Goal: Information Seeking & Learning: Learn about a topic

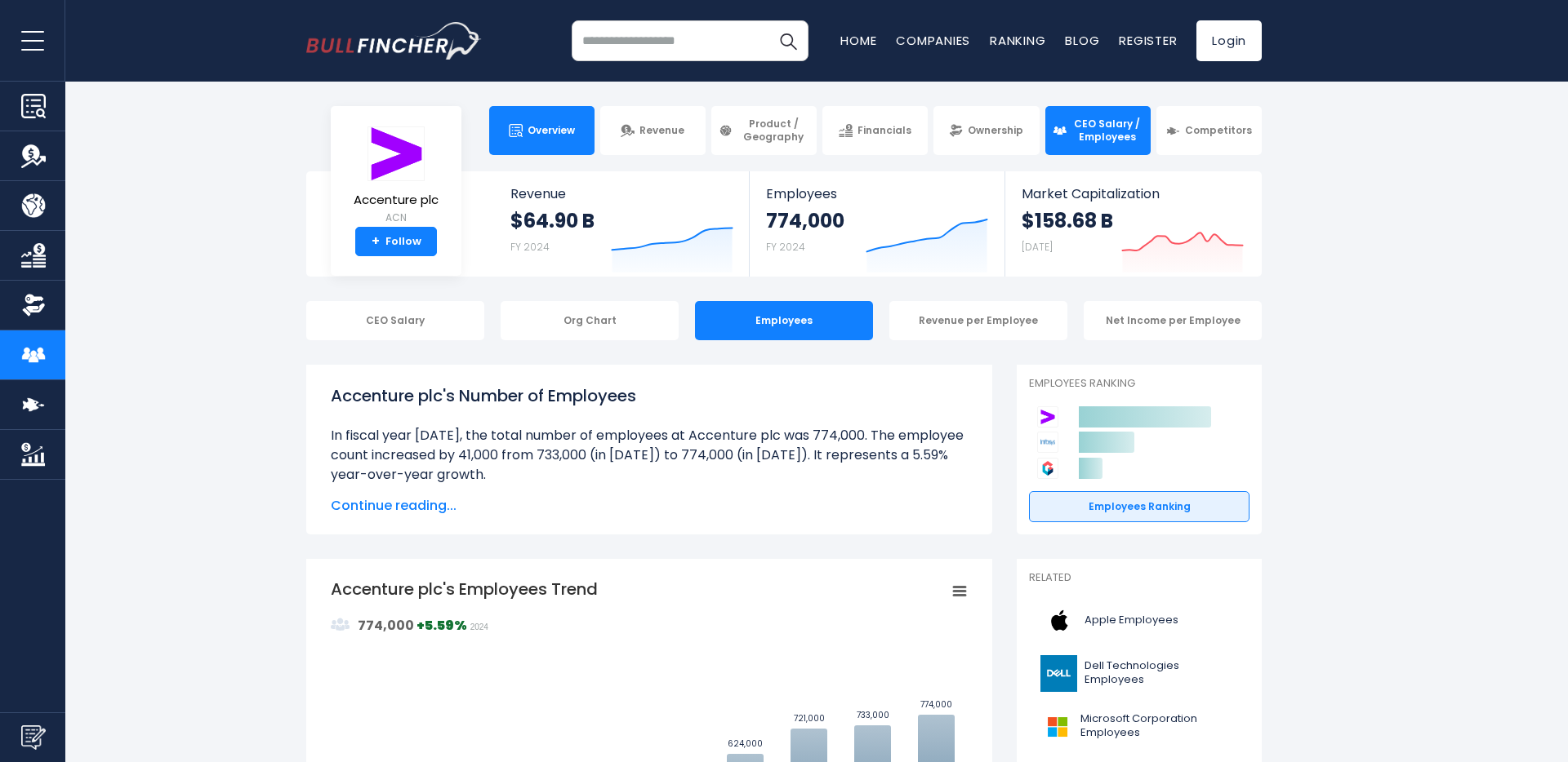
click at [557, 136] on span "Overview" at bounding box center [551, 131] width 47 height 13
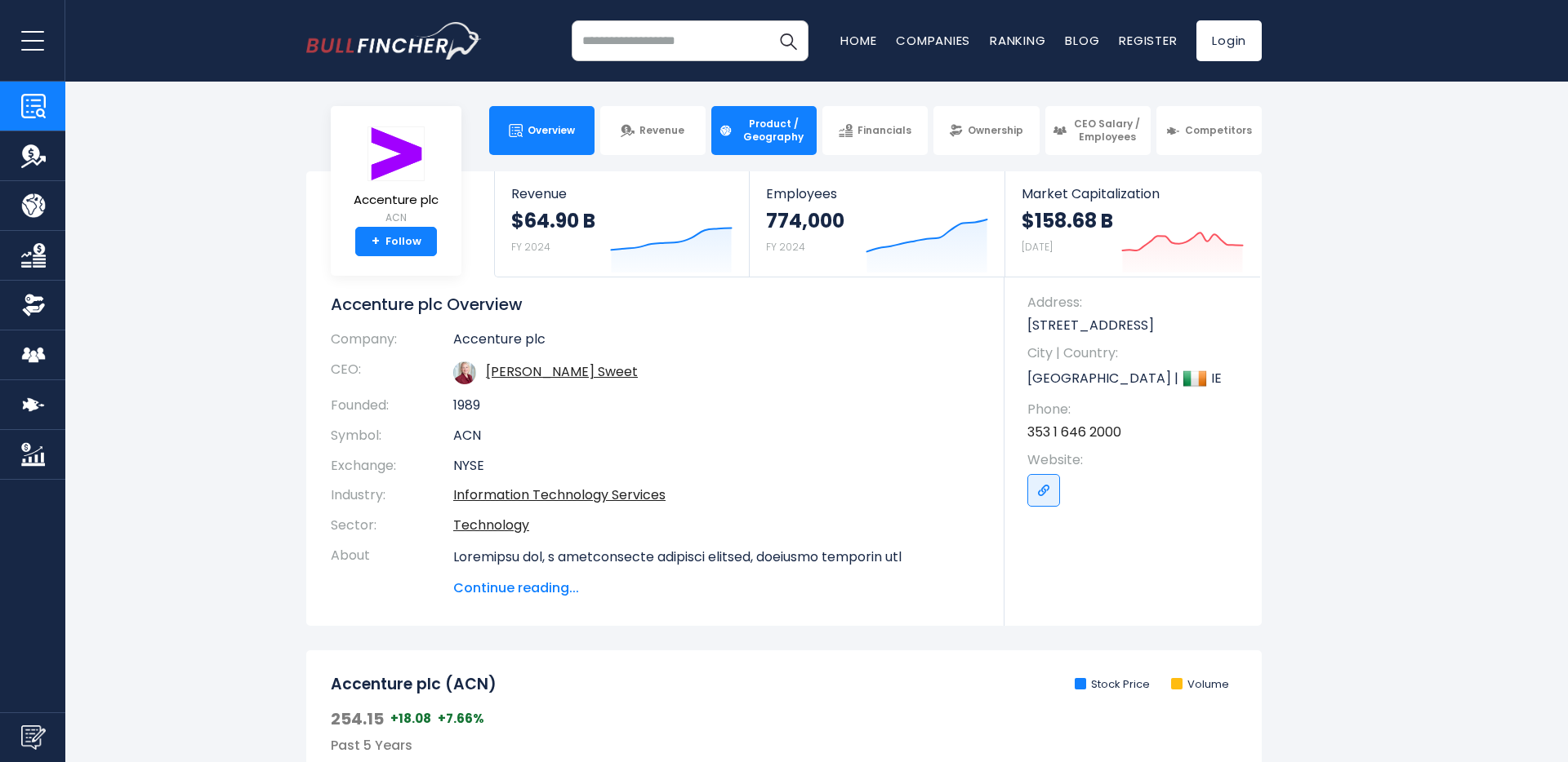
click at [768, 129] on span "Product / Geography" at bounding box center [773, 130] width 72 height 25
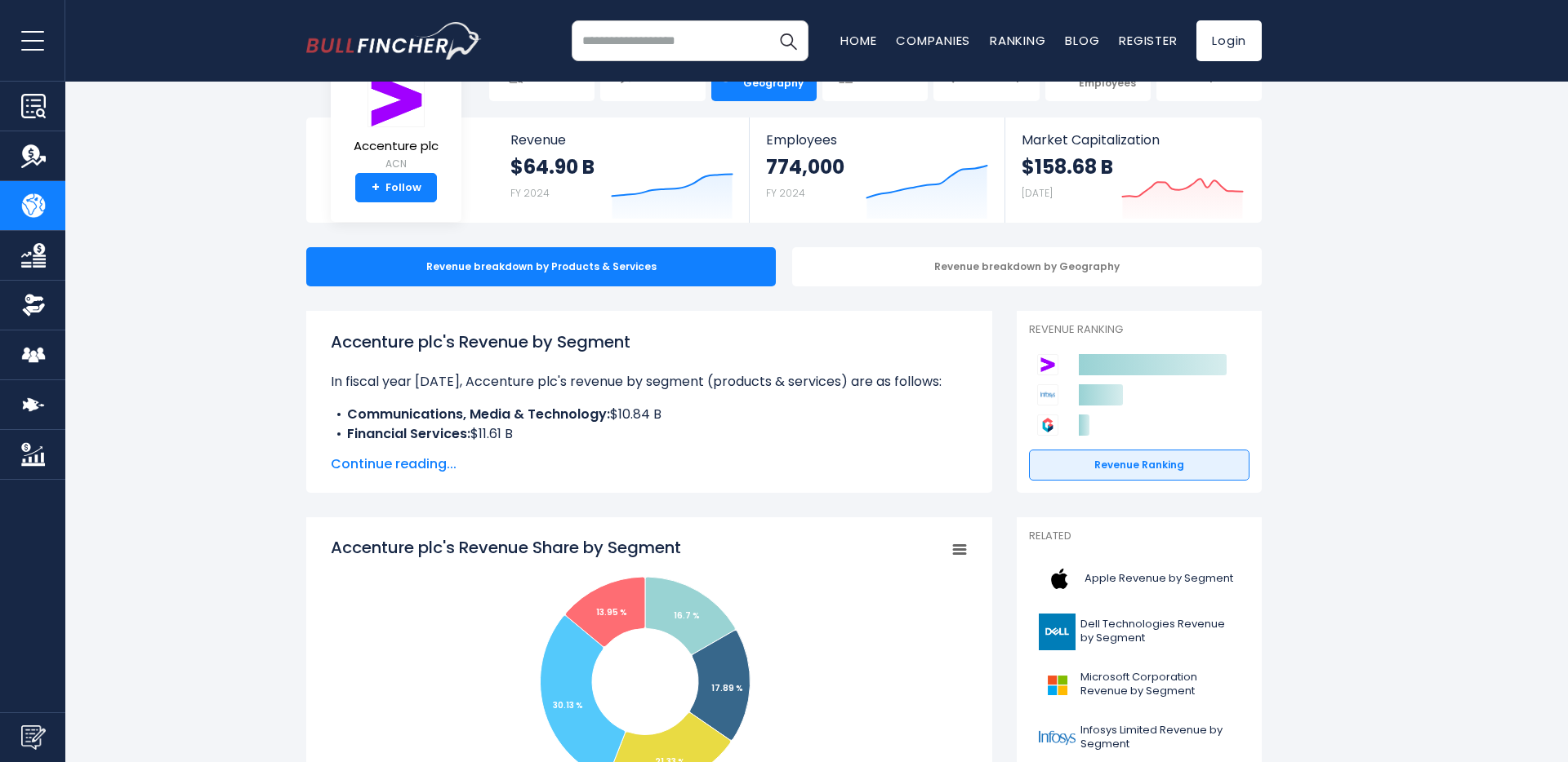
scroll to position [59, 0]
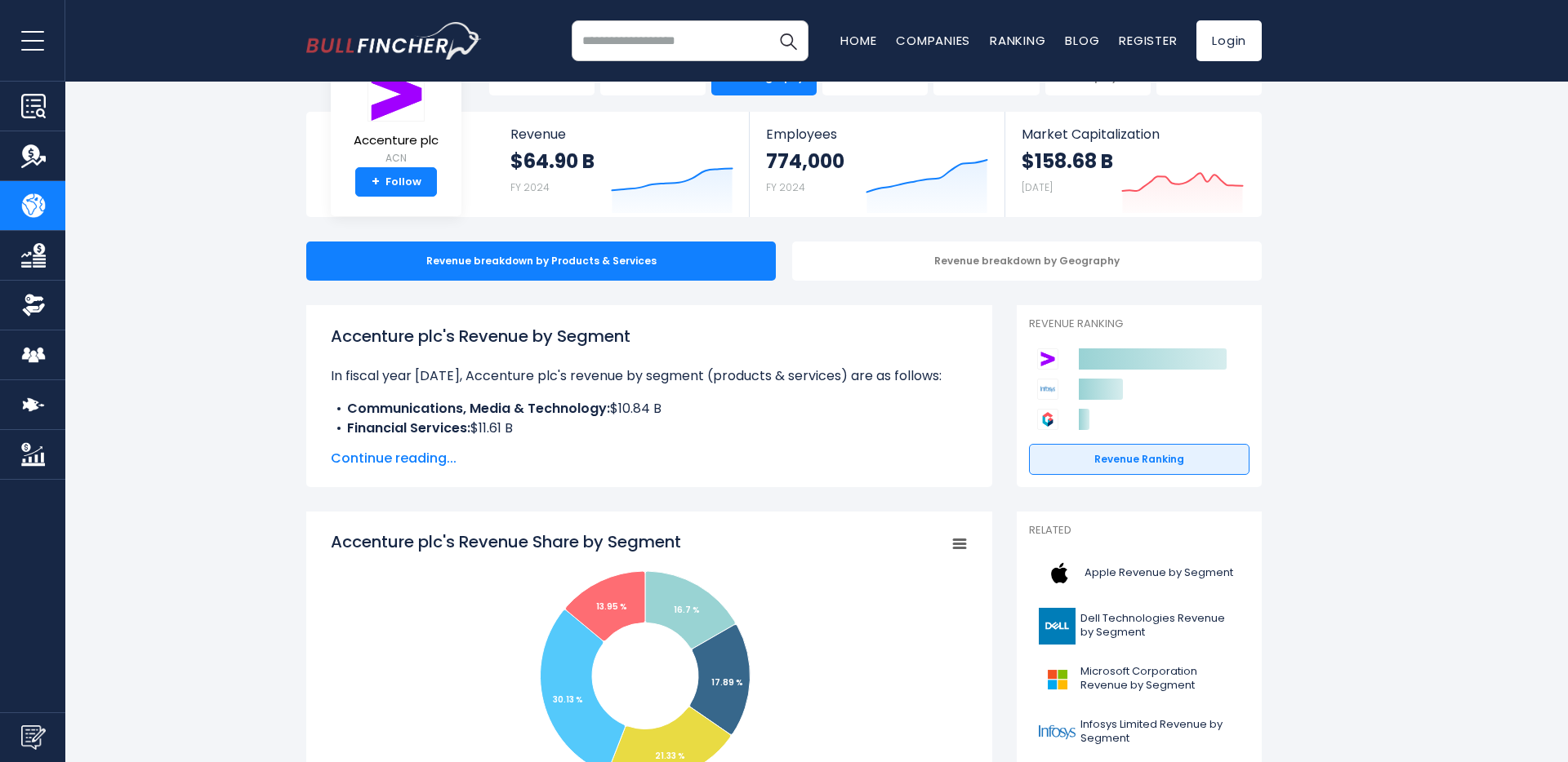
click at [1041, 393] on img at bounding box center [1048, 390] width 21 height 21
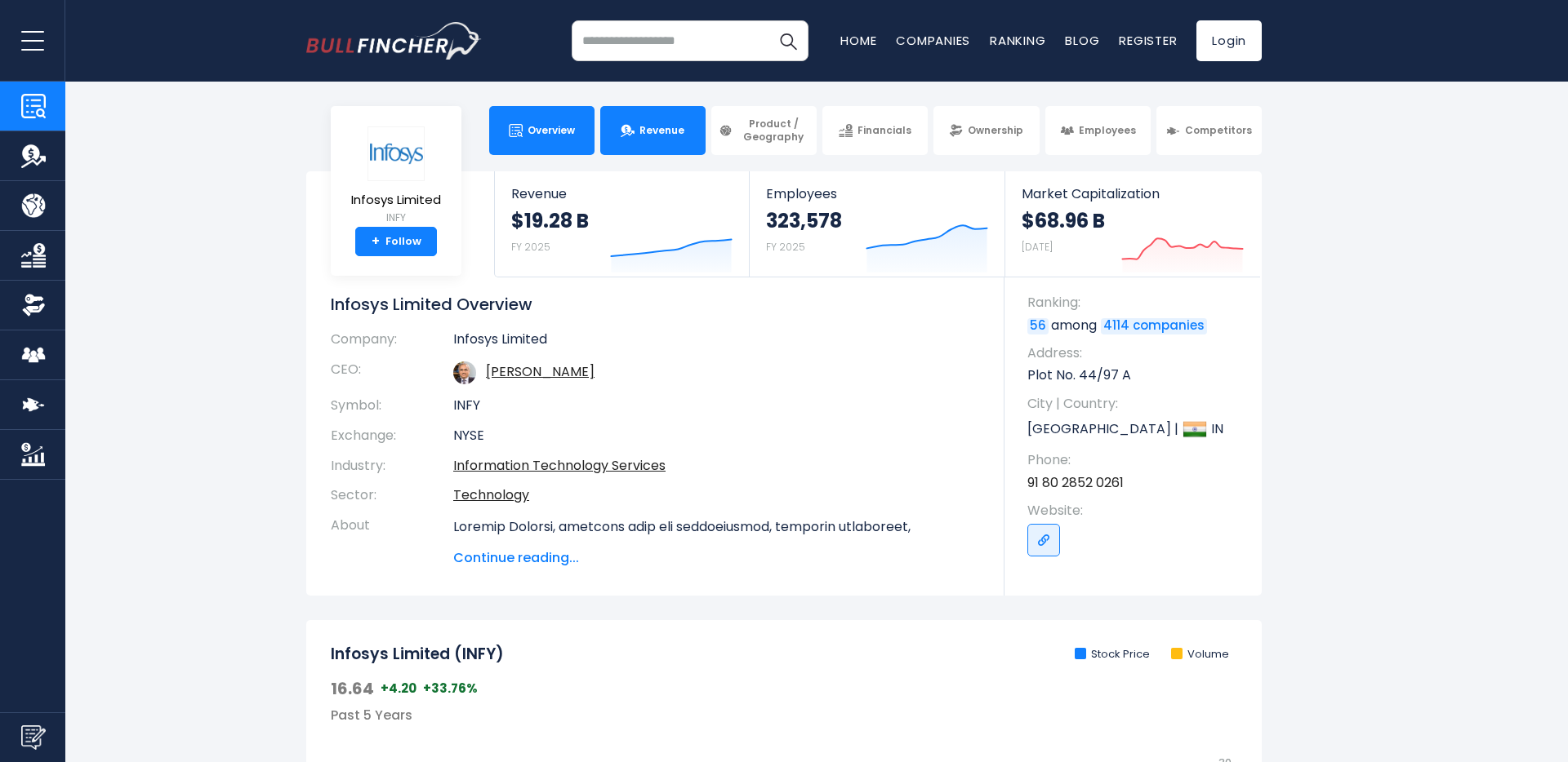
click at [675, 137] on link "Revenue" at bounding box center [653, 130] width 105 height 49
click at [768, 135] on span "Product / Geography" at bounding box center [773, 130] width 72 height 25
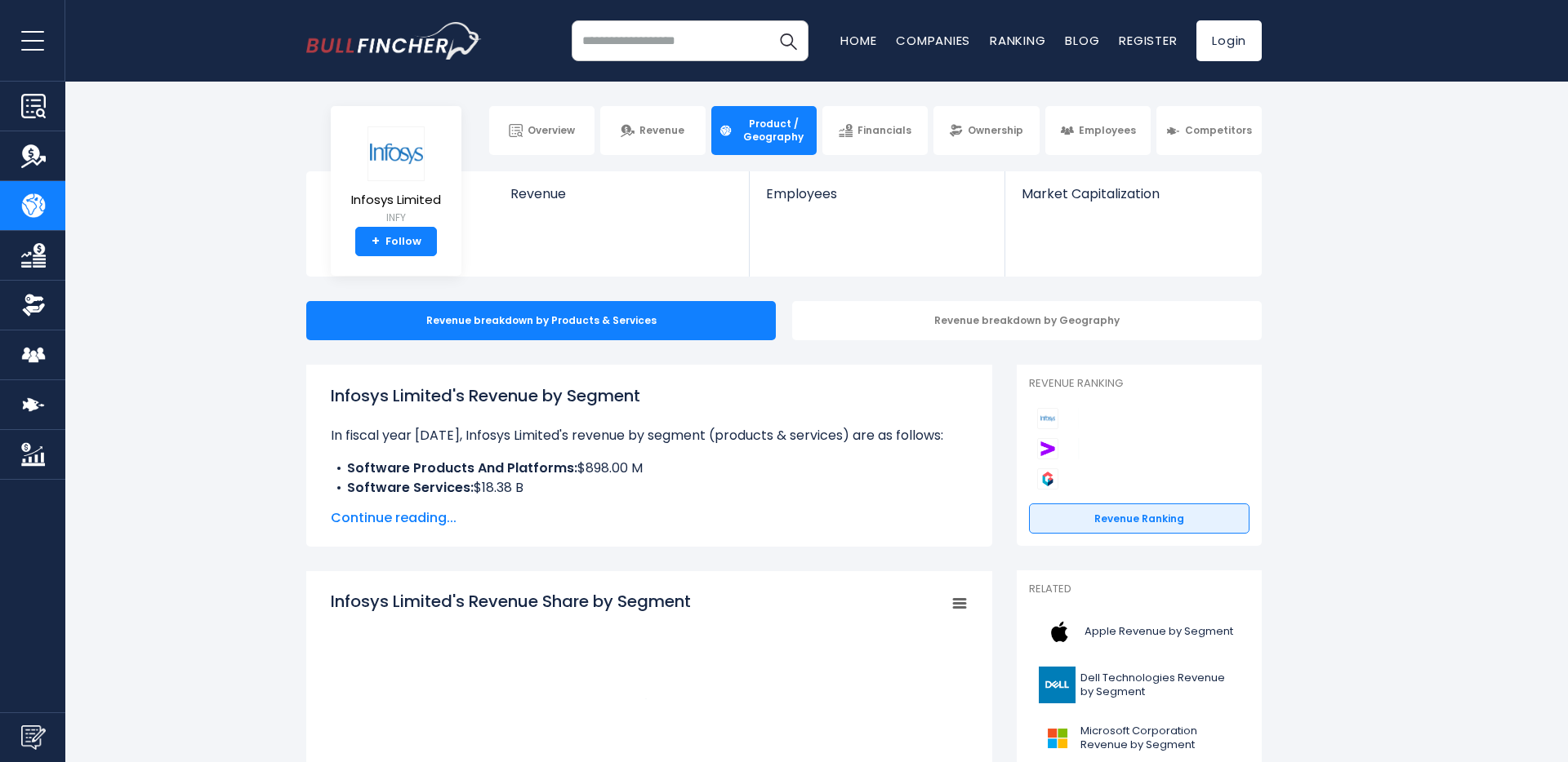
click at [871, 123] on link "Financials" at bounding box center [875, 130] width 105 height 49
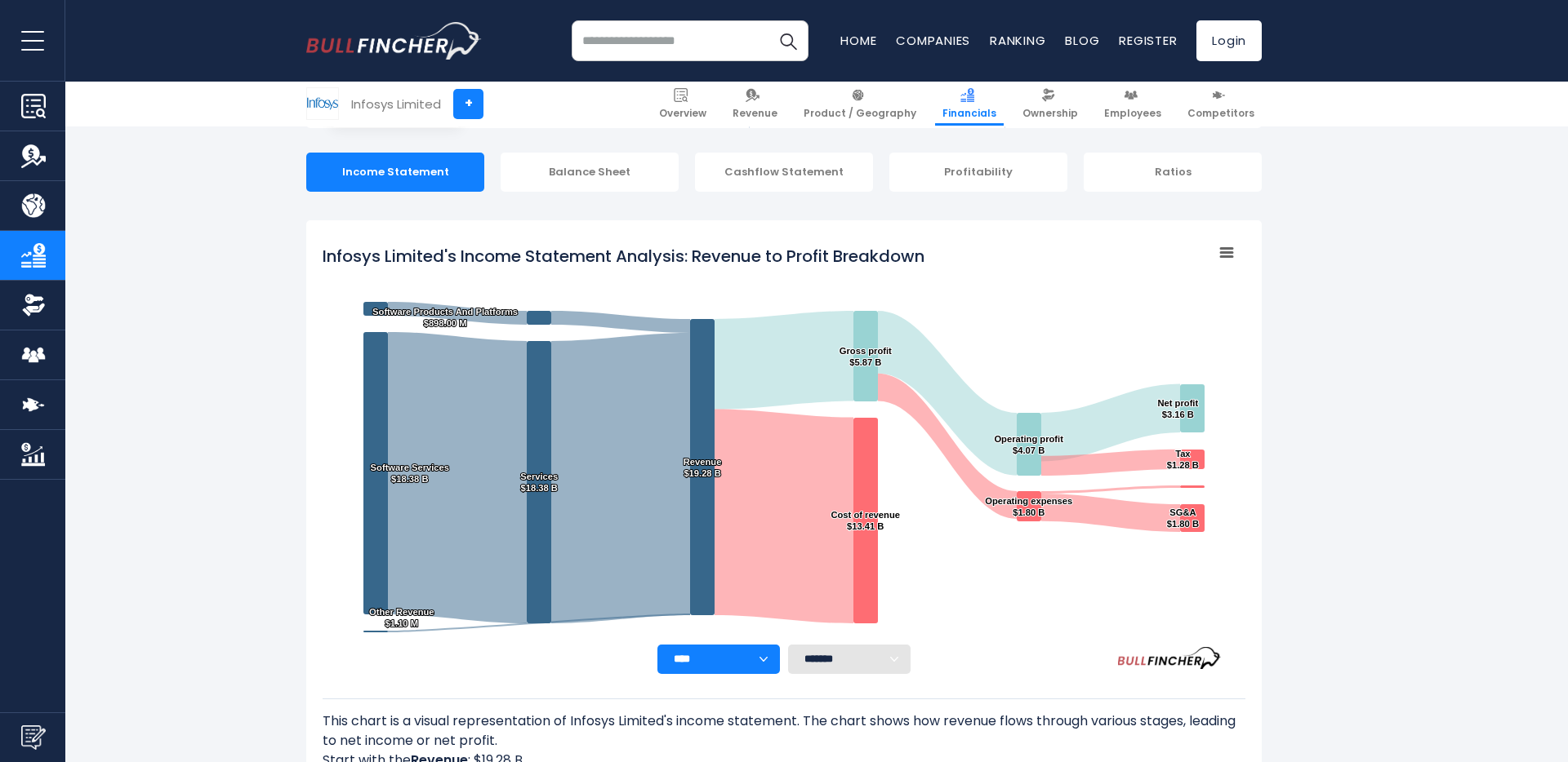
scroll to position [150, 0]
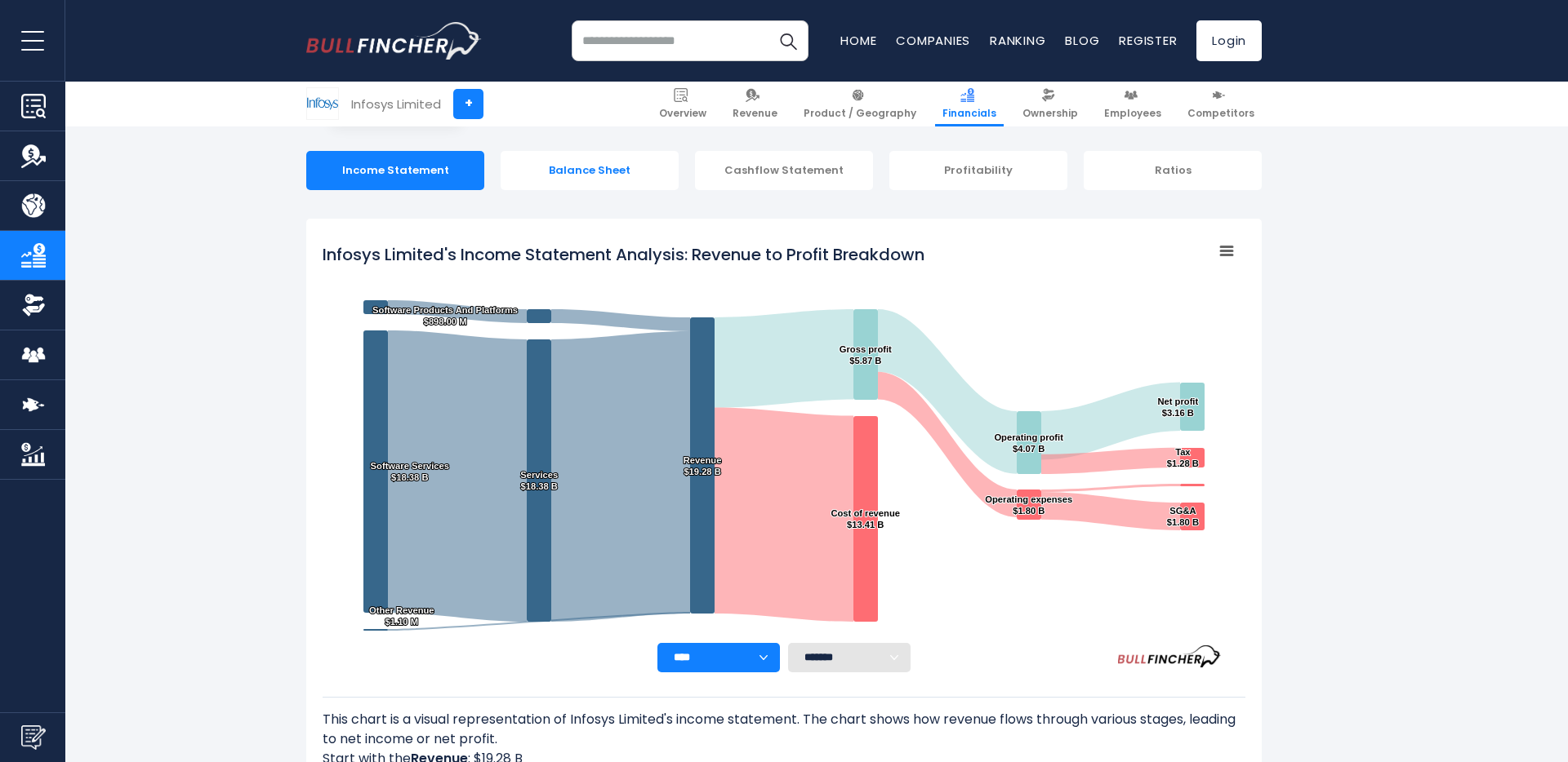
click at [583, 179] on div "Balance Sheet" at bounding box center [590, 170] width 178 height 39
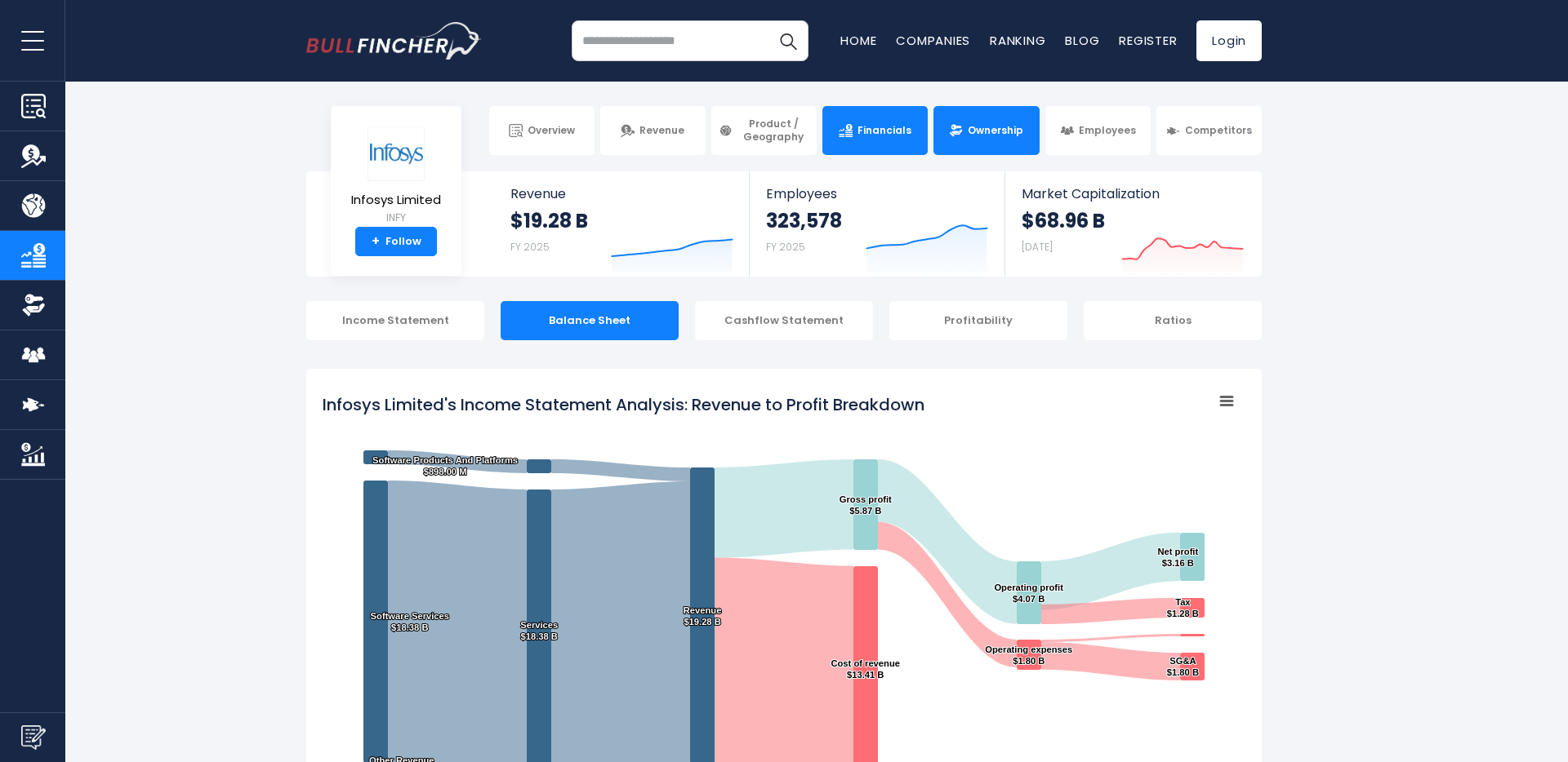
click at [965, 138] on link "Ownership" at bounding box center [986, 130] width 105 height 49
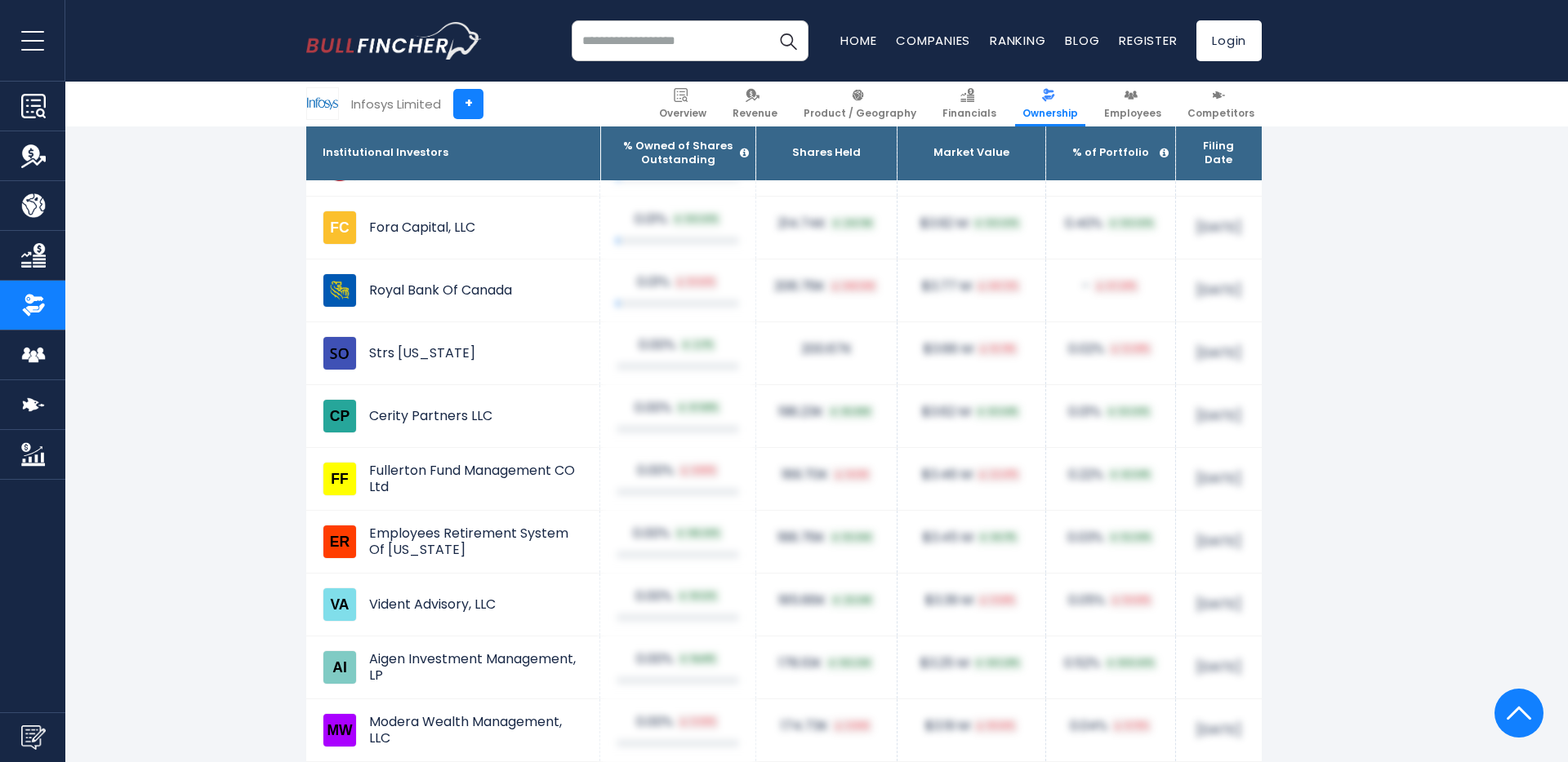
scroll to position [9523, 0]
